Goal: Task Accomplishment & Management: Manage account settings

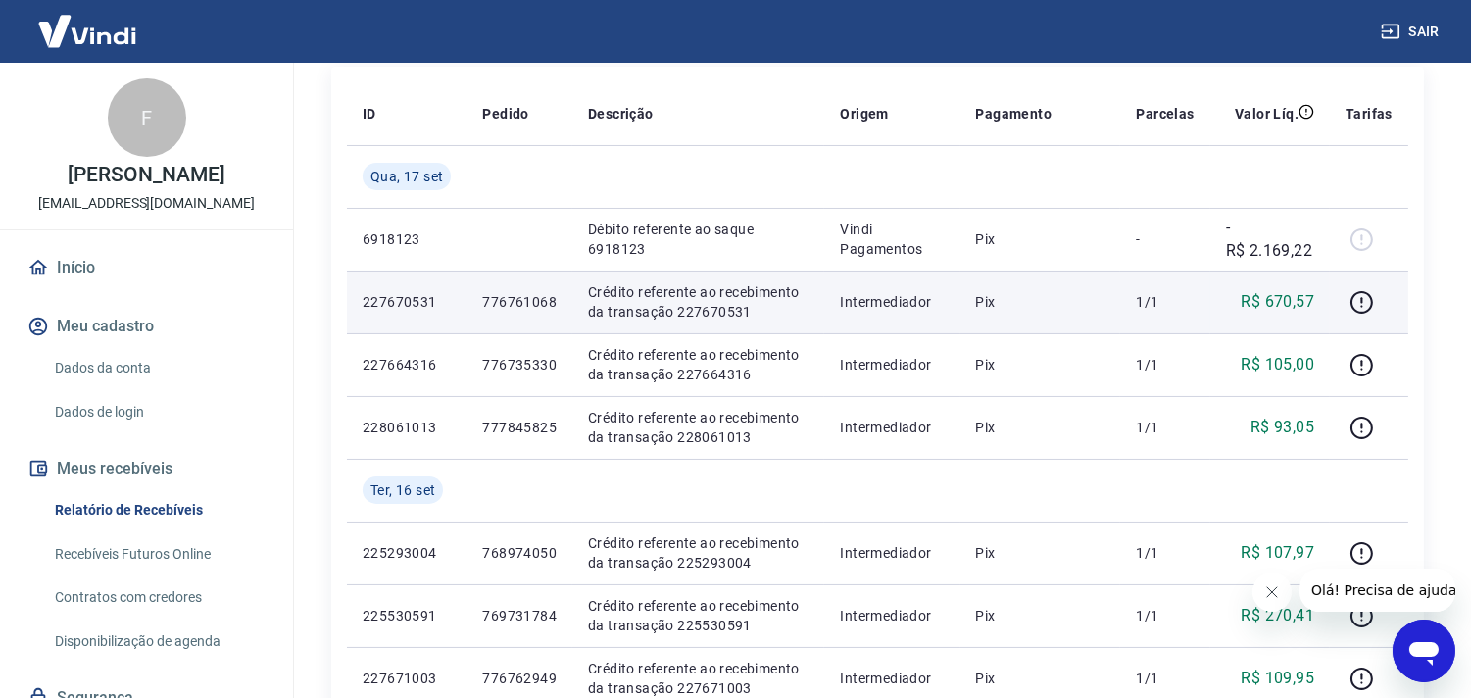
scroll to position [218, 0]
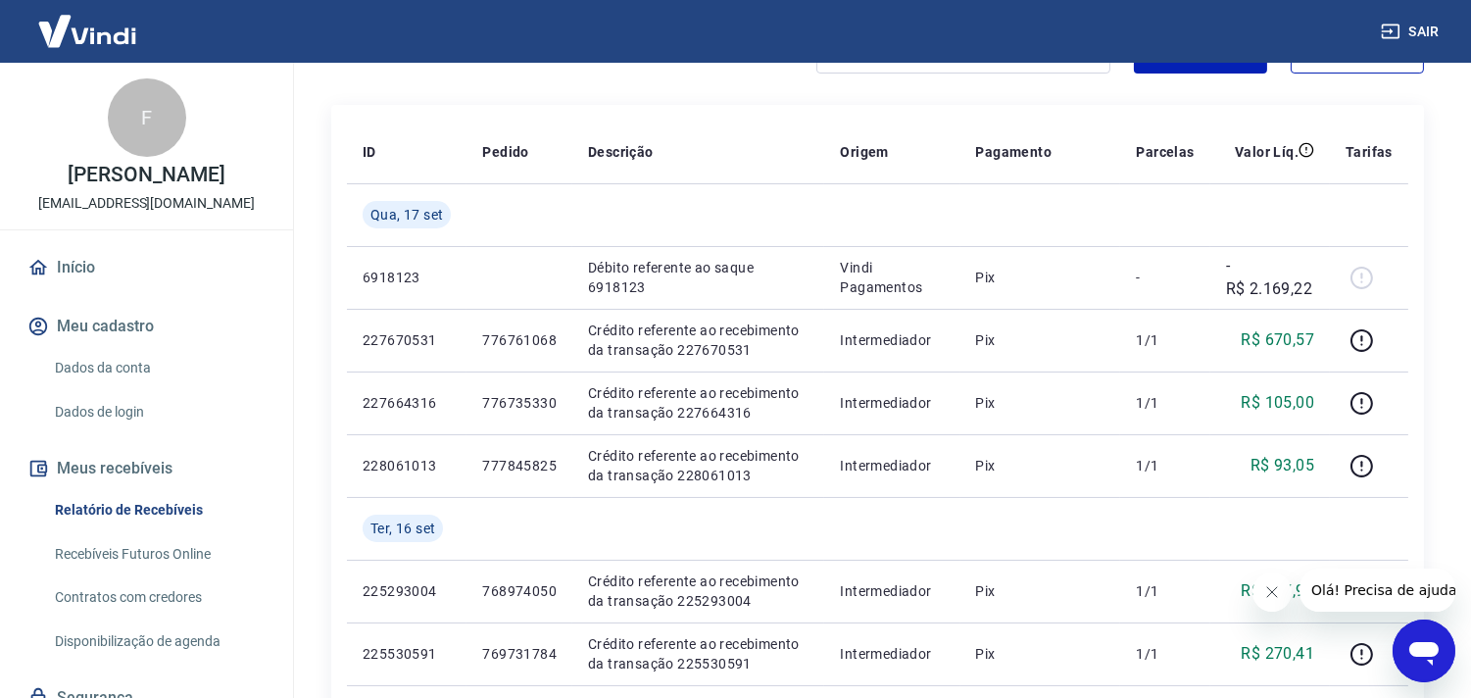
click at [1274, 600] on button "Fechar mensagem da empresa" at bounding box center [1270, 590] width 39 height 39
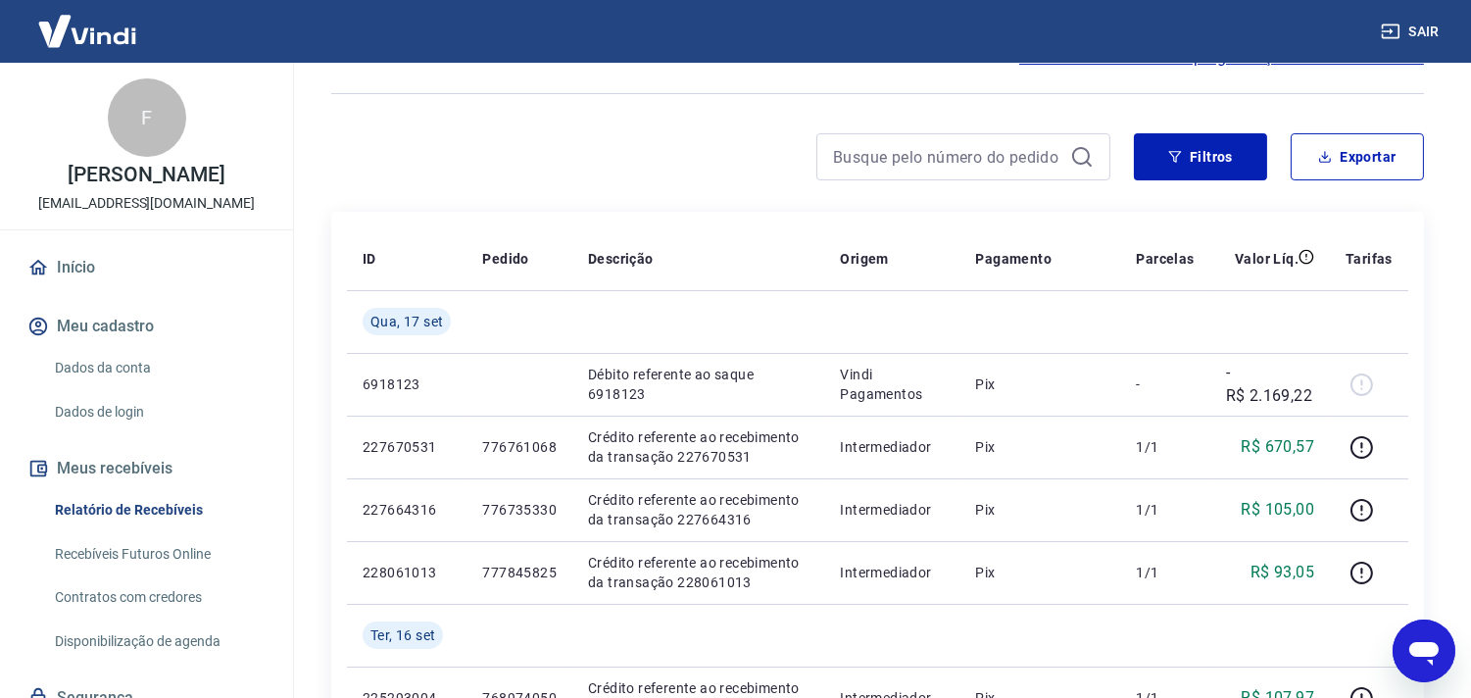
scroll to position [0, 0]
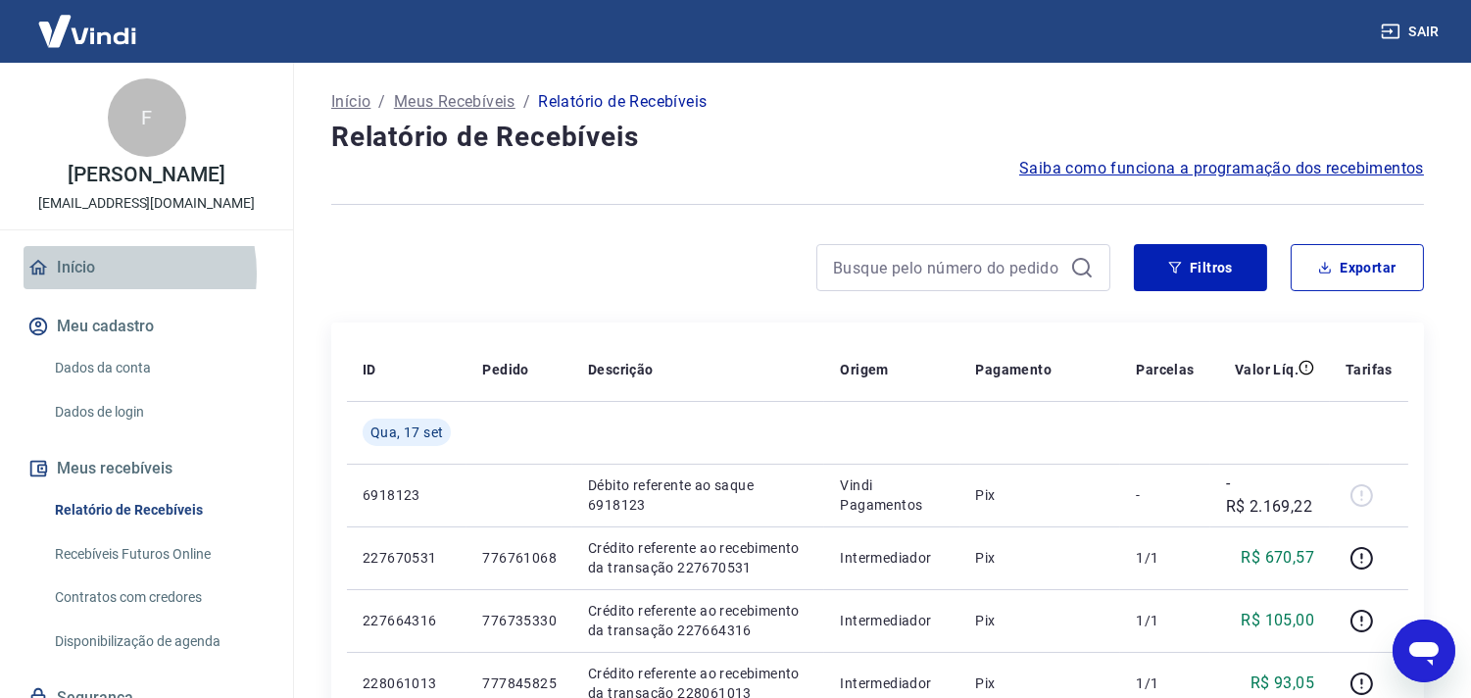
click at [98, 289] on link "Início" at bounding box center [147, 267] width 246 height 43
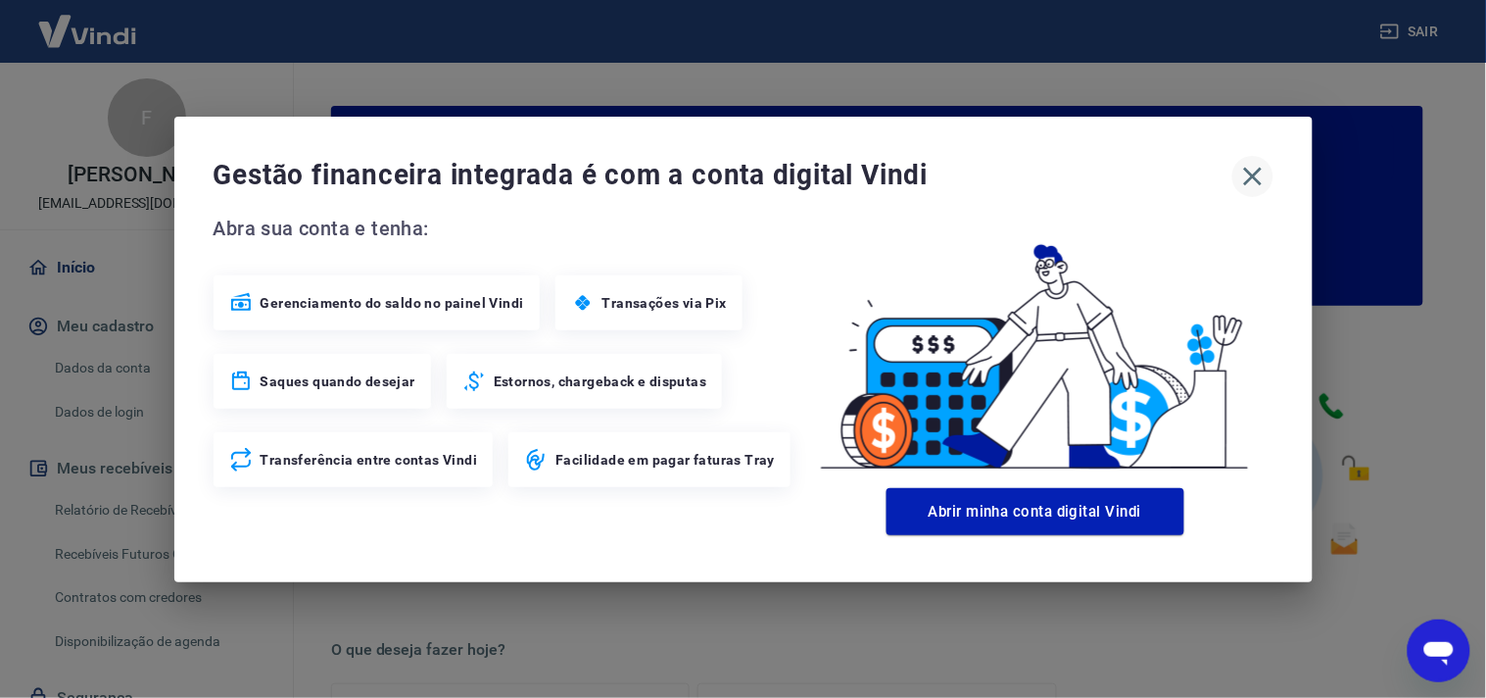
click at [1245, 170] on icon "button" at bounding box center [1252, 176] width 31 height 31
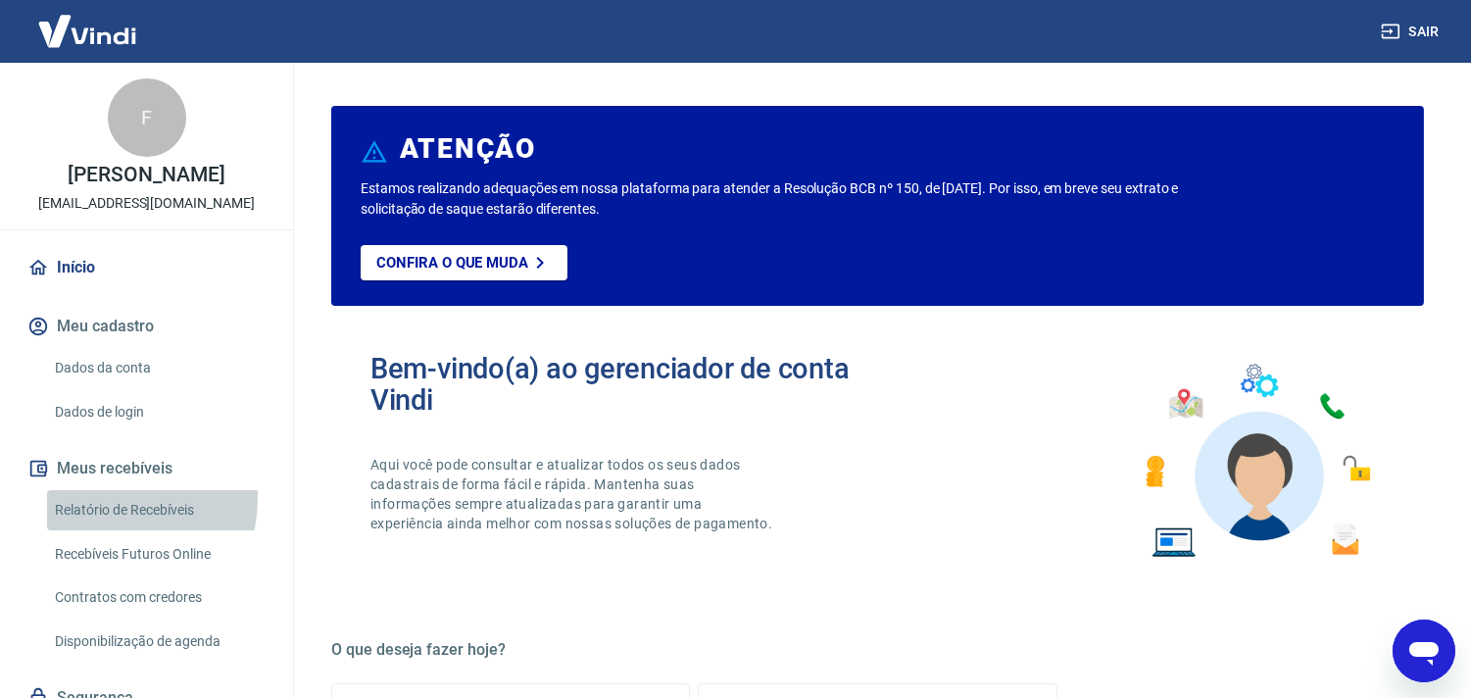
click at [118, 519] on link "Relatório de Recebíveis" at bounding box center [158, 510] width 222 height 40
